Goal: Task Accomplishment & Management: Use online tool/utility

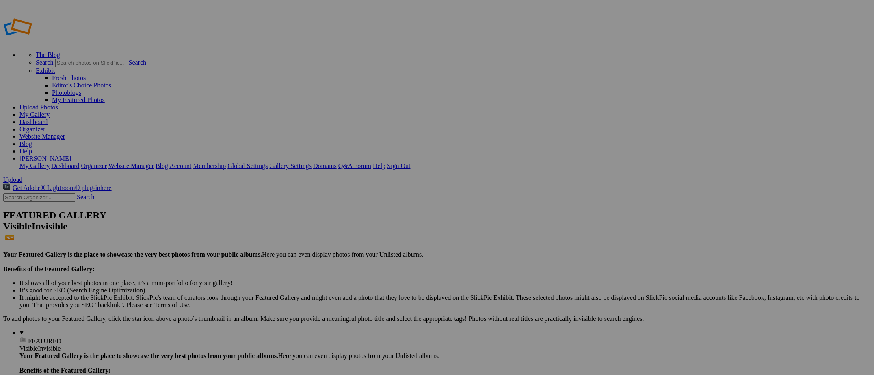
click at [404, 198] on input "text" at bounding box center [373, 202] width 89 height 9
type input "2004 Chevy Silverado 3500"
click at [364, 228] on span "Create" at bounding box center [355, 231] width 17 height 7
